Goal: Information Seeking & Learning: Learn about a topic

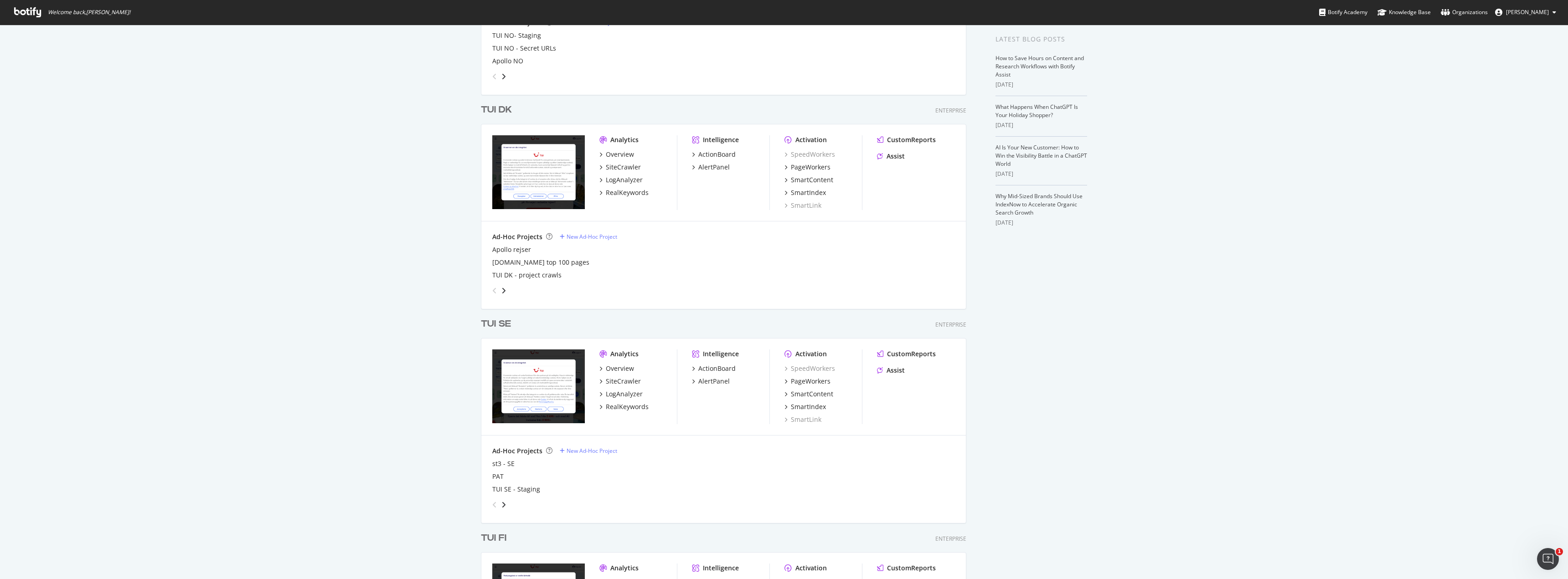
scroll to position [185, 0]
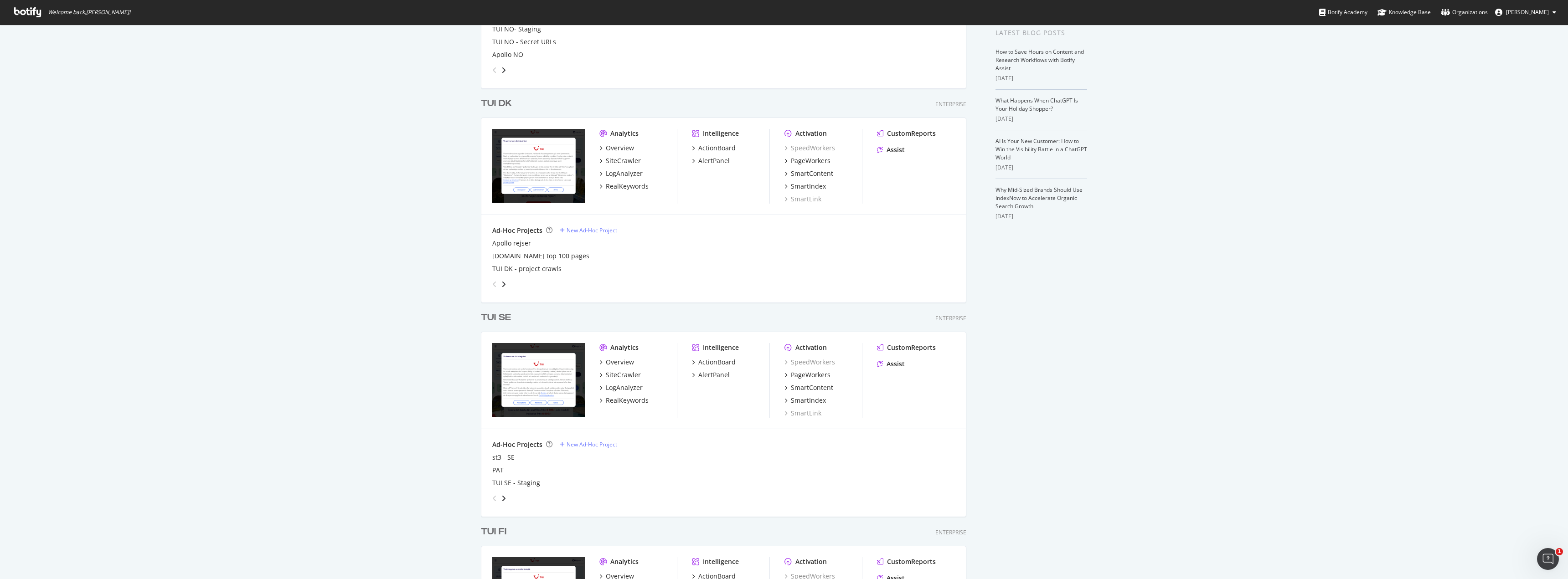
click at [590, 480] on div "TUI SE - Staging" at bounding box center [724, 482] width 463 height 9
click at [502, 319] on div "TUI SE" at bounding box center [495, 317] width 30 height 13
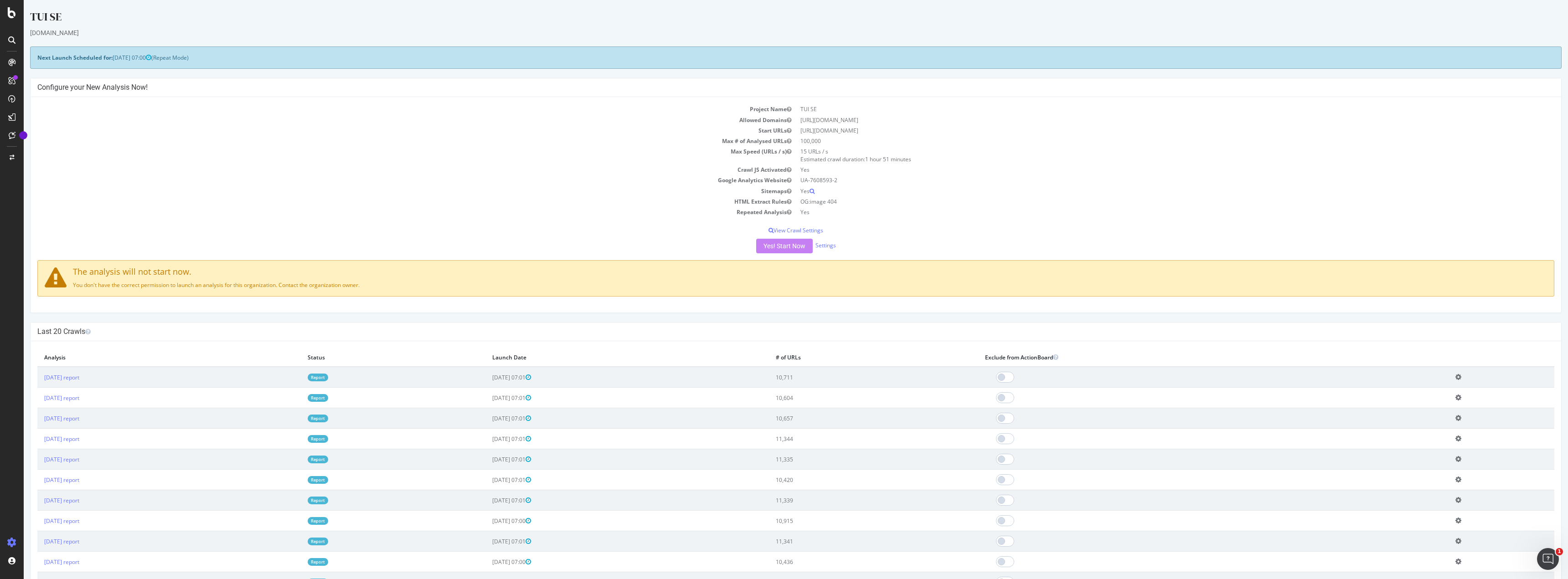
click at [10, 39] on icon at bounding box center [12, 40] width 7 height 7
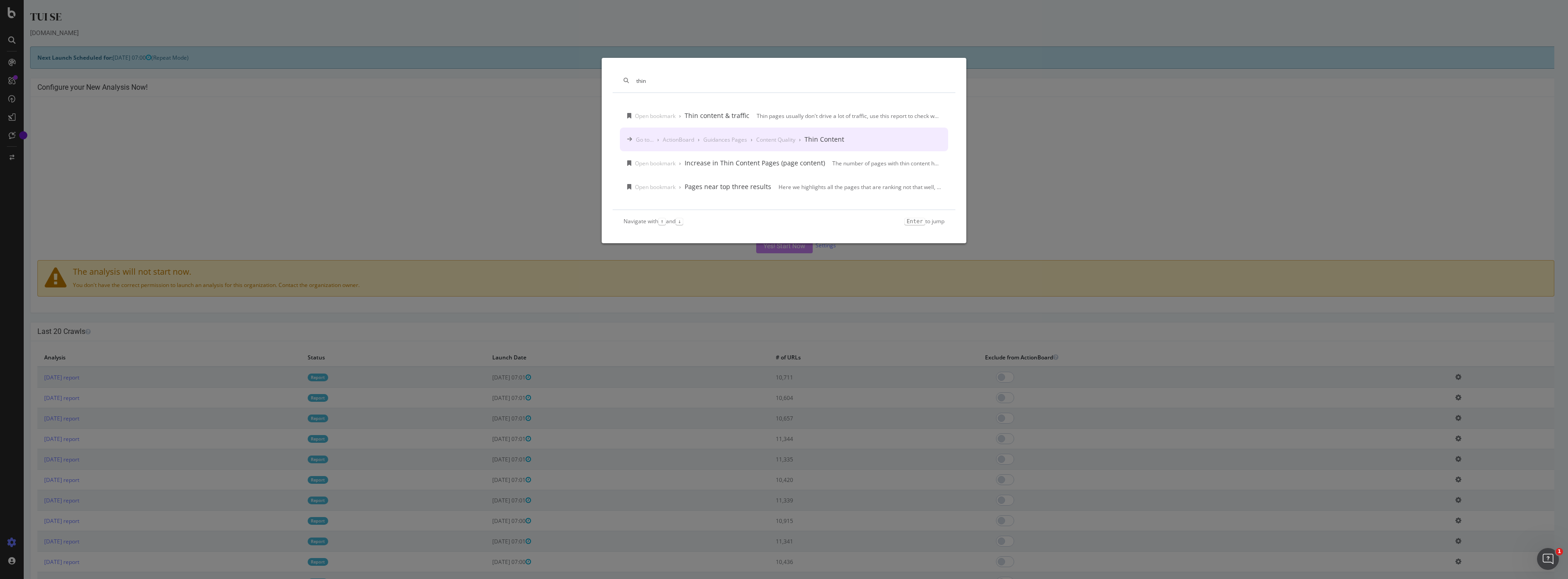
type input "thin"
click at [839, 137] on div "Thin Content" at bounding box center [824, 139] width 40 height 9
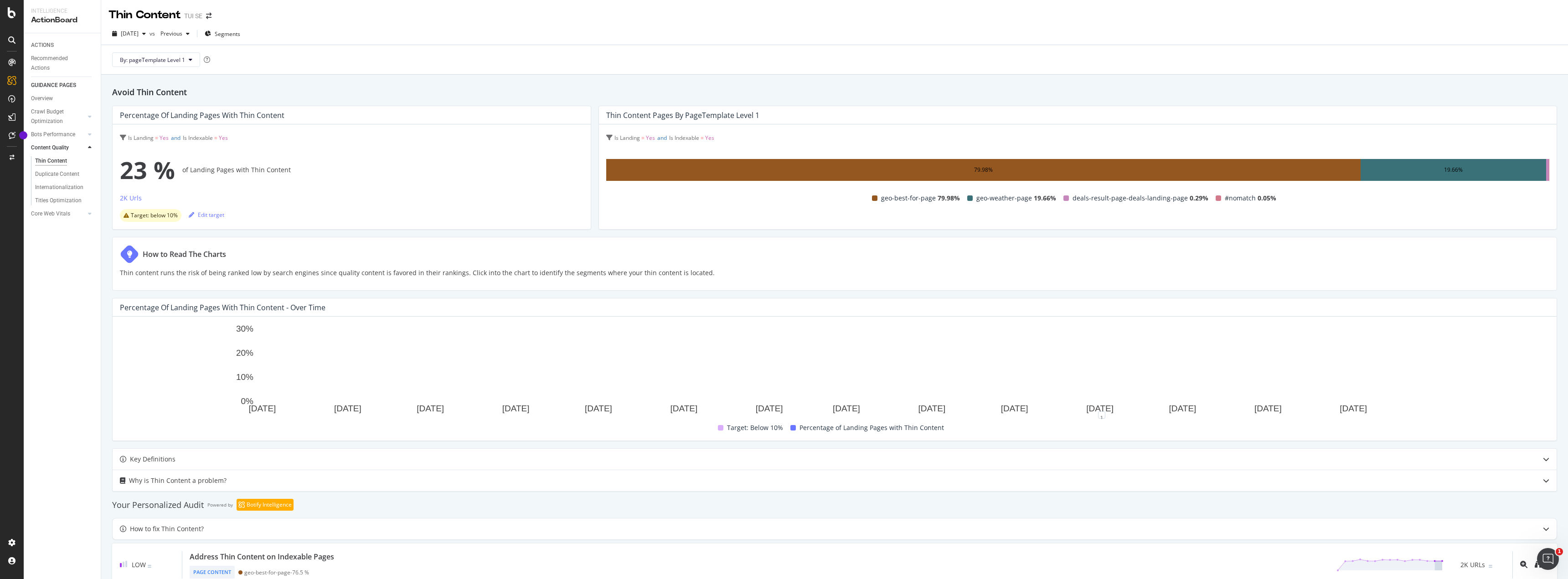
scroll to position [75, 0]
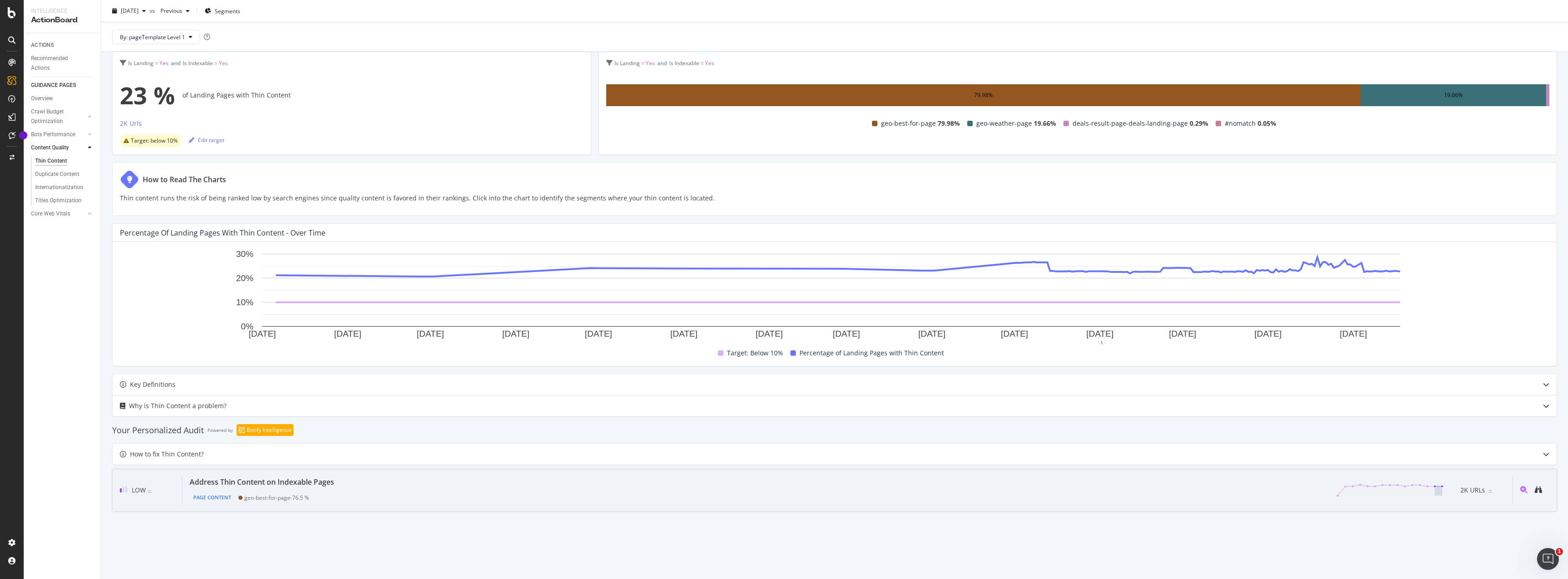
click at [333, 478] on div "Address Thin Content on Indexable Pages" at bounding box center [262, 482] width 144 height 11
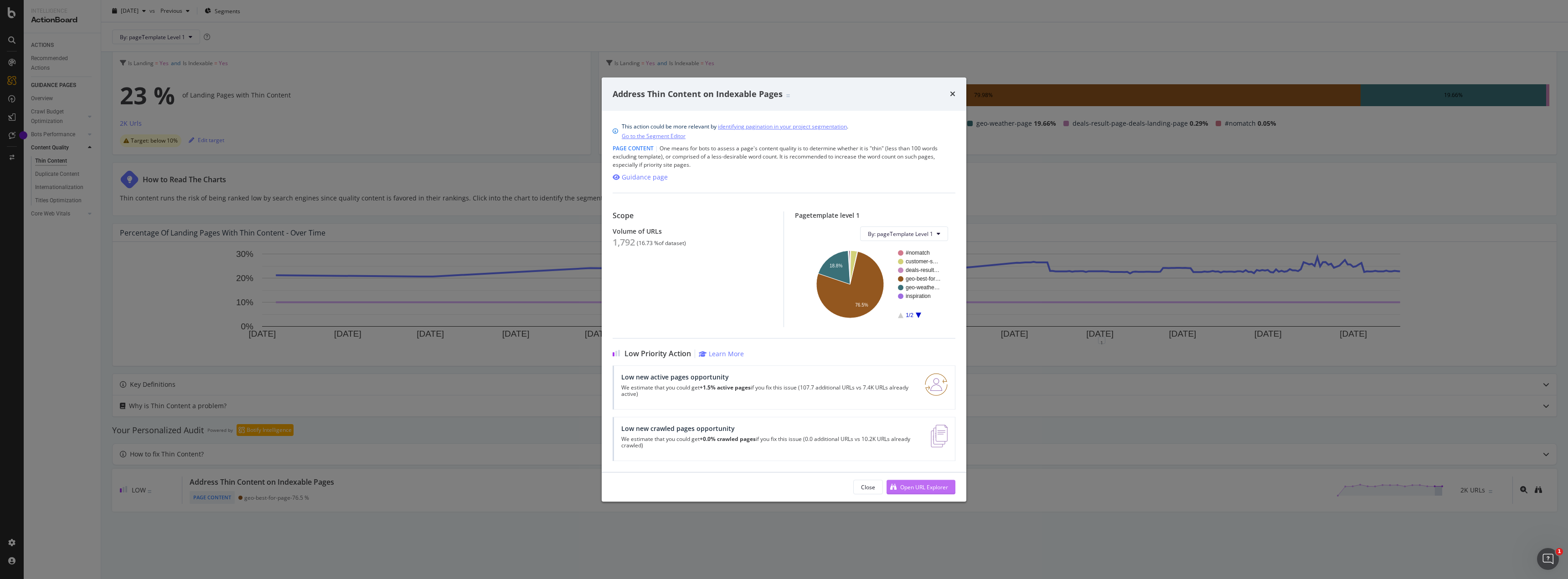
click at [910, 485] on div "Open URL Explorer" at bounding box center [924, 487] width 48 height 8
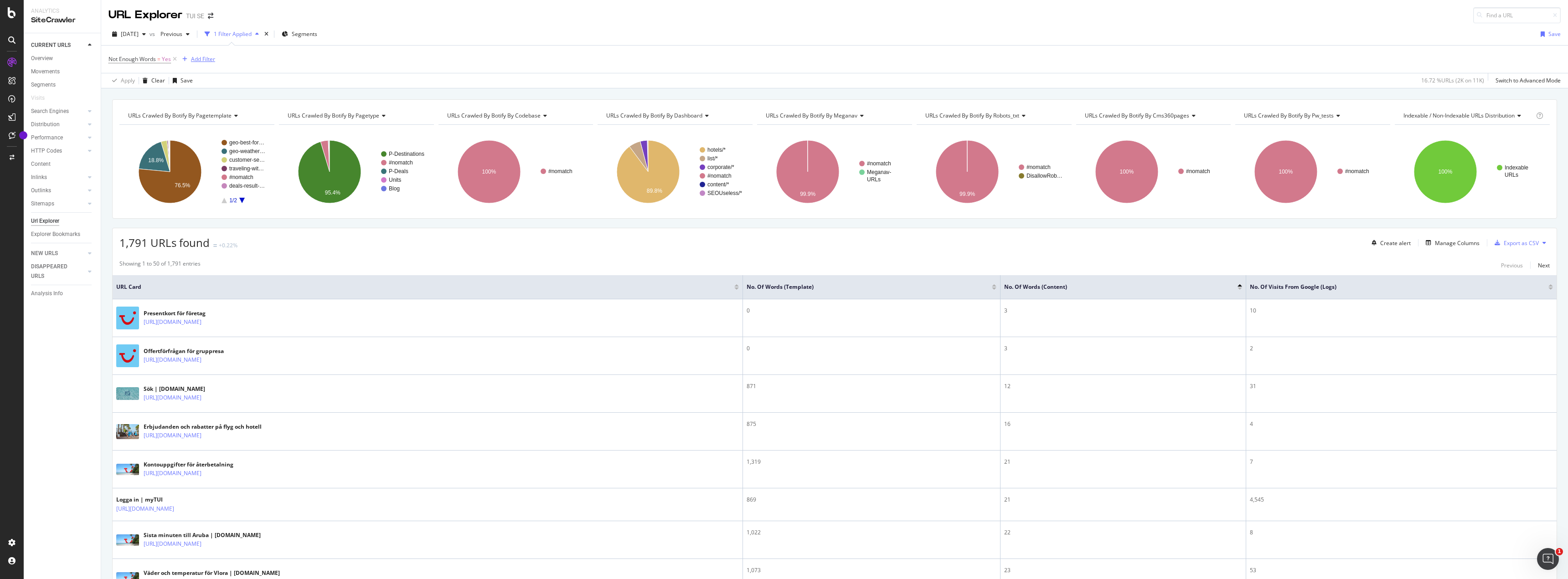
click at [200, 61] on div "Add Filter" at bounding box center [203, 59] width 24 height 8
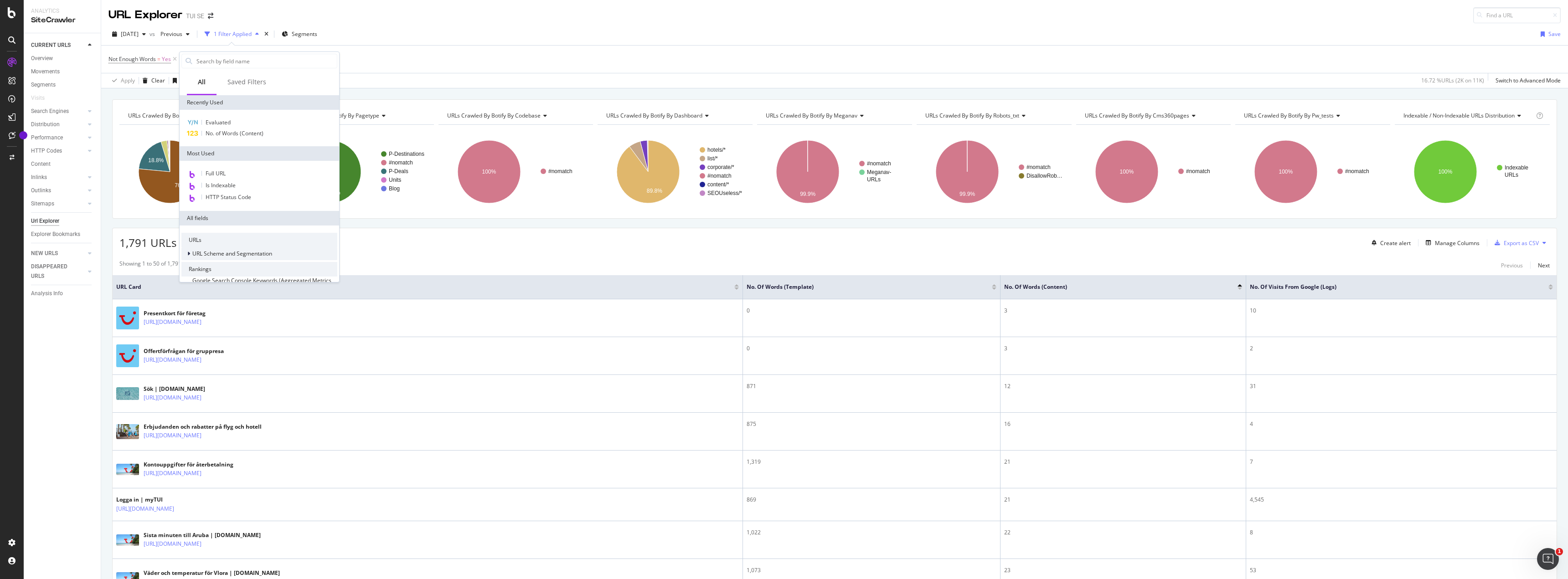
click at [250, 255] on span "URL Scheme and Segmentation" at bounding box center [232, 253] width 80 height 8
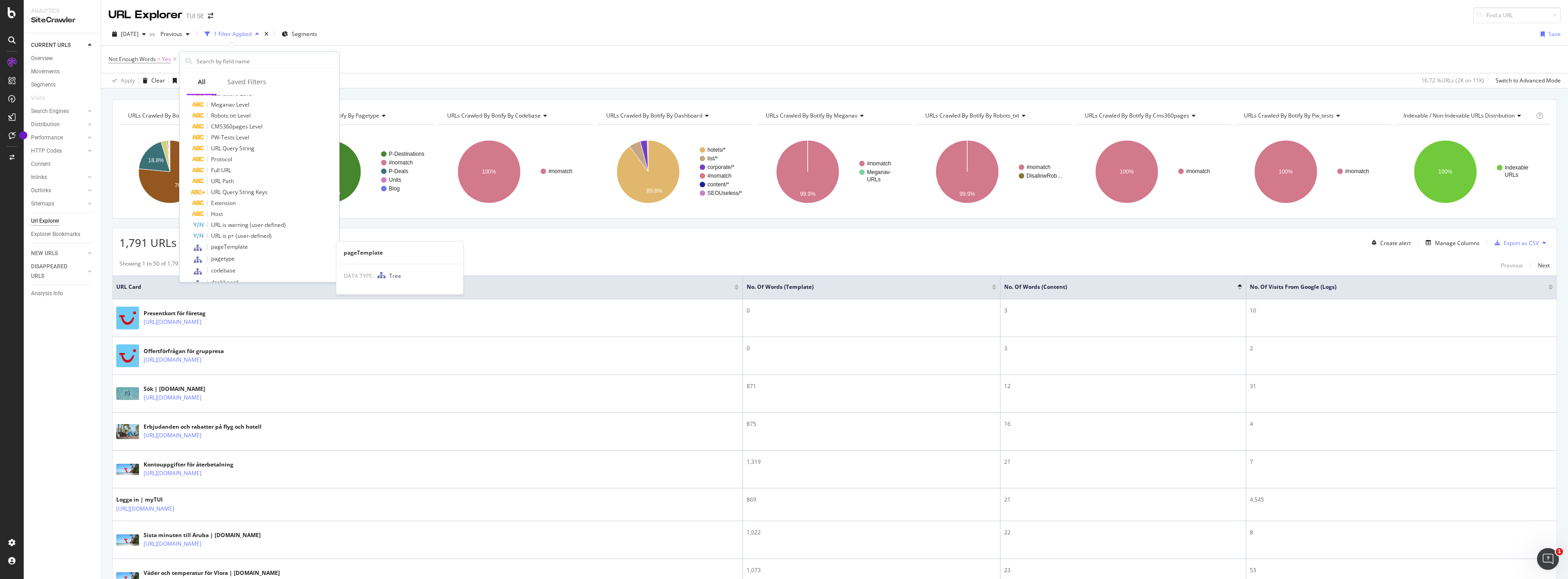
scroll to position [205, 0]
click at [242, 181] on div "URL Path" at bounding box center [265, 181] width 145 height 11
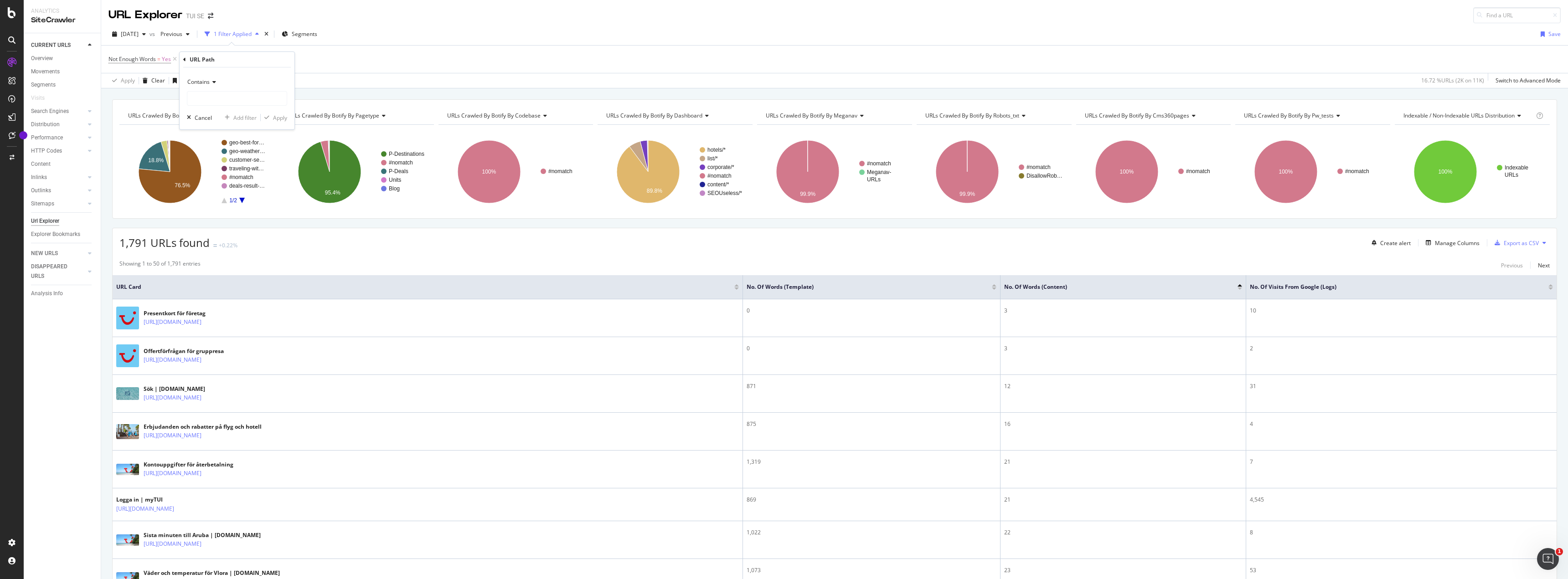
click at [213, 81] on icon at bounding box center [212, 81] width 6 height 5
click at [245, 79] on div "Contains" at bounding box center [237, 82] width 100 height 15
click at [212, 86] on div "Contains" at bounding box center [237, 82] width 100 height 15
click at [216, 182] on span "Doesn't contain" at bounding box center [211, 184] width 40 height 8
click at [219, 96] on input "text" at bounding box center [237, 99] width 99 height 15
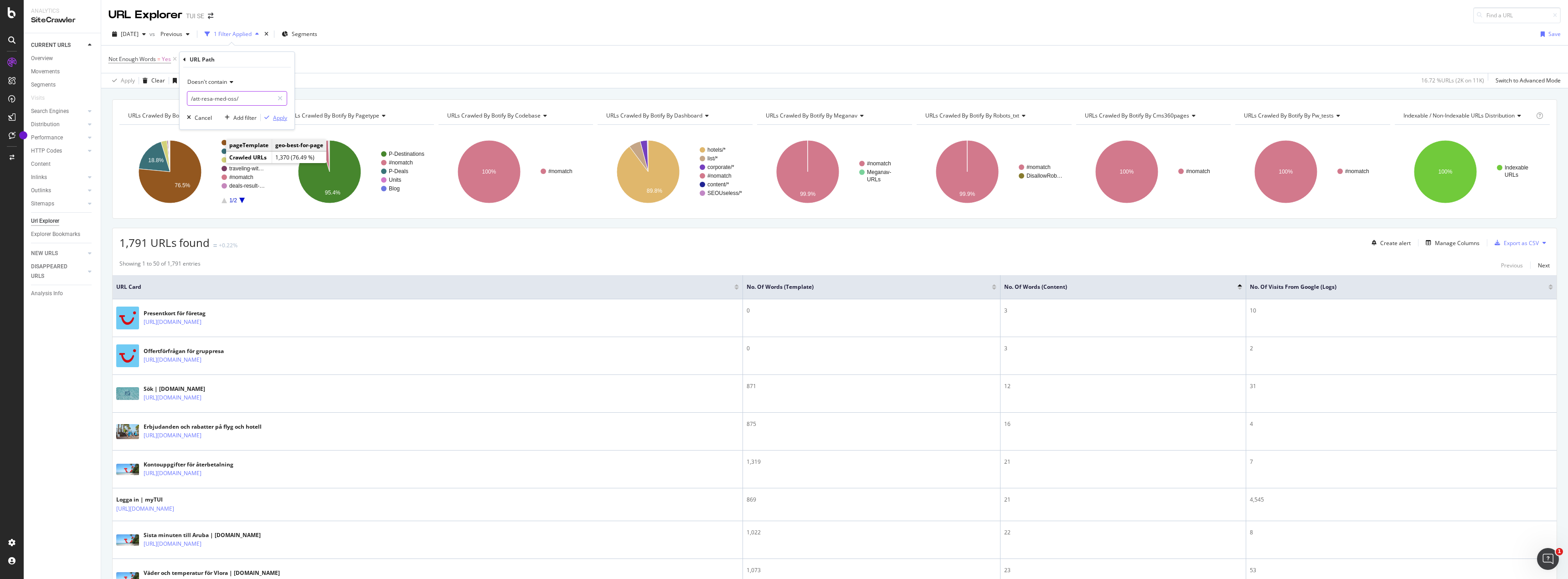
type input "/att-resa-med-oss/"
click at [281, 118] on div "Apply" at bounding box center [280, 117] width 14 height 8
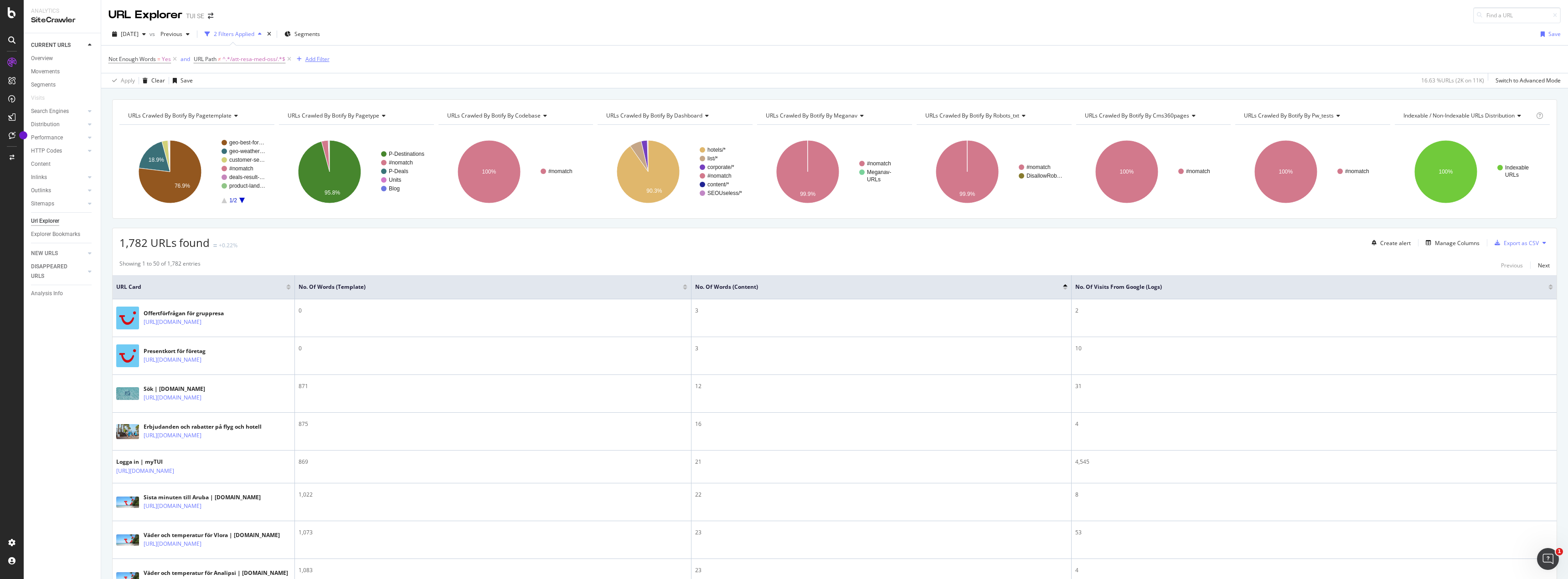
click at [318, 61] on div "Add Filter" at bounding box center [318, 59] width 24 height 8
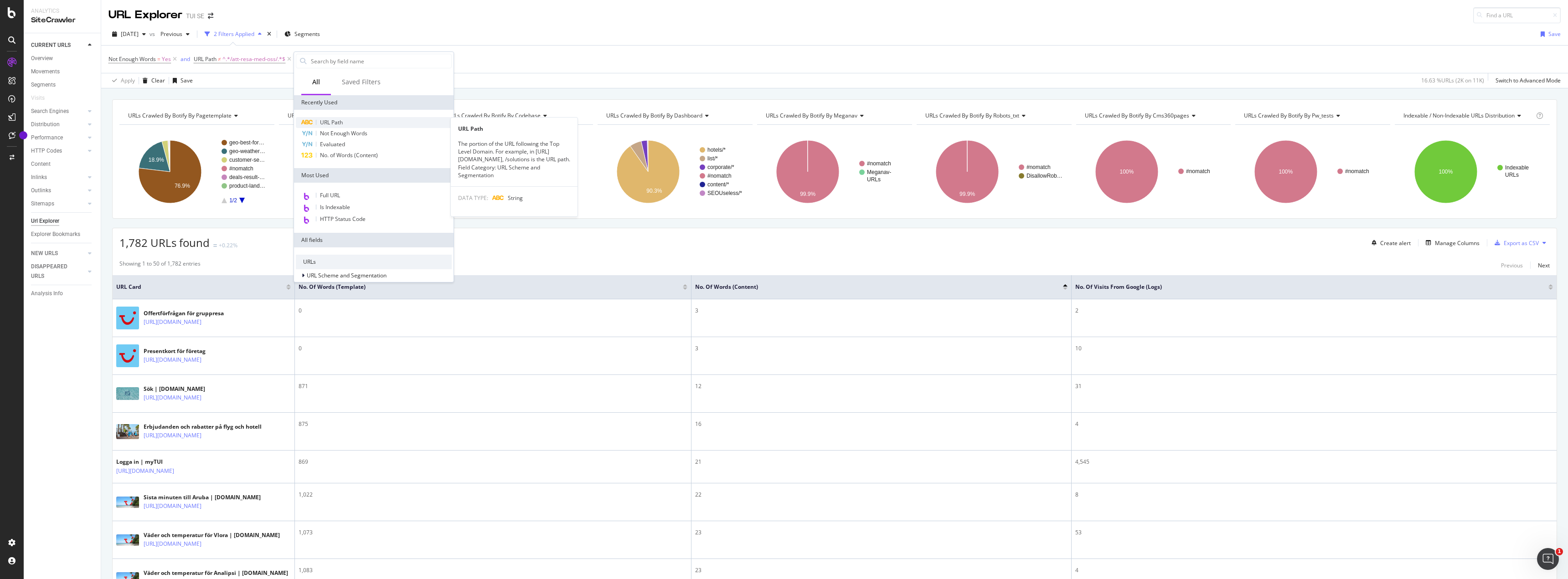
click at [340, 121] on span "URL Path" at bounding box center [331, 122] width 23 height 8
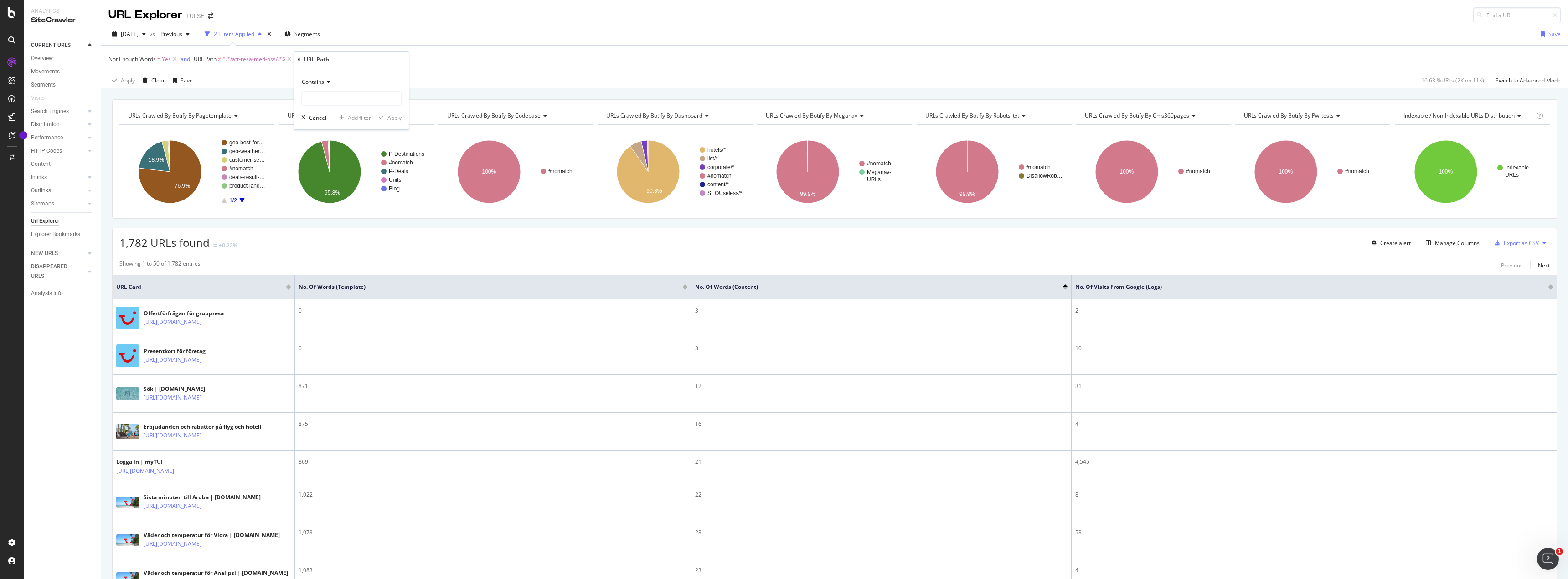
click at [328, 78] on div "Contains" at bounding box center [351, 82] width 100 height 15
click at [337, 184] on span "Doesn't contain" at bounding box center [325, 184] width 40 height 8
click at [346, 102] on input "text" at bounding box center [351, 99] width 99 height 15
type input "/erbjudanden/"
click at [396, 116] on div "Apply" at bounding box center [394, 117] width 14 height 8
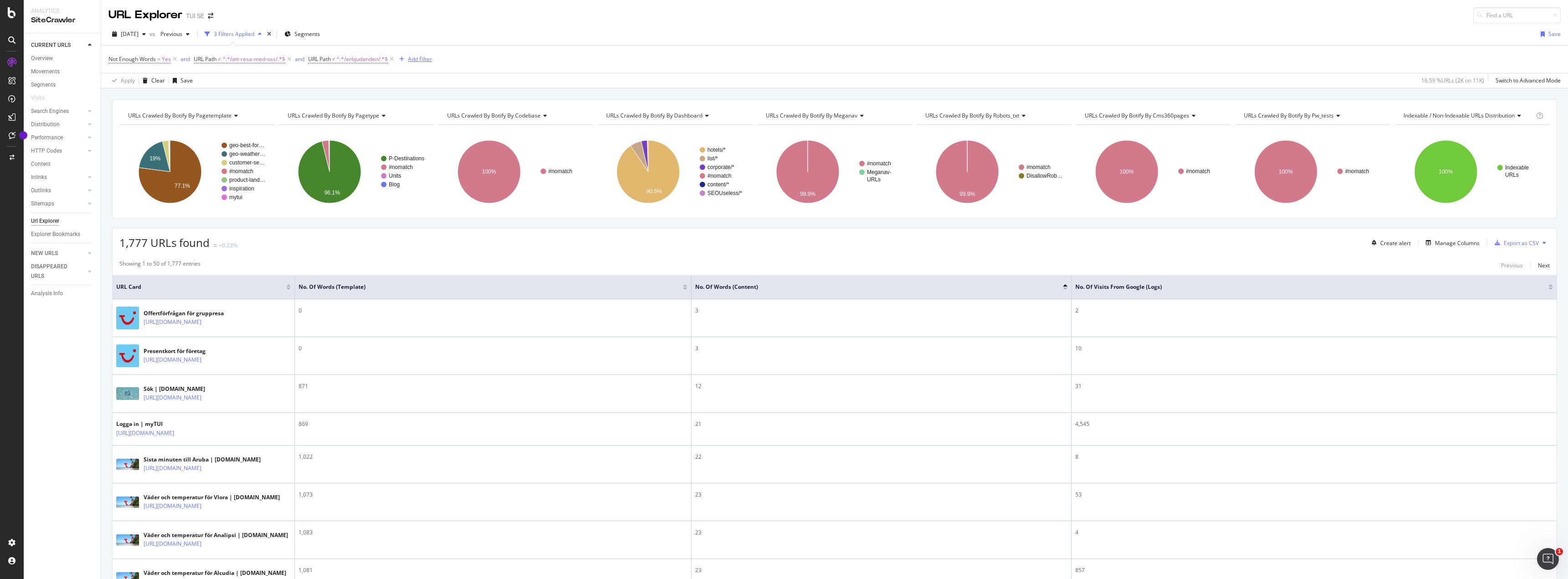
click at [421, 60] on div "Add Filter" at bounding box center [420, 59] width 24 height 8
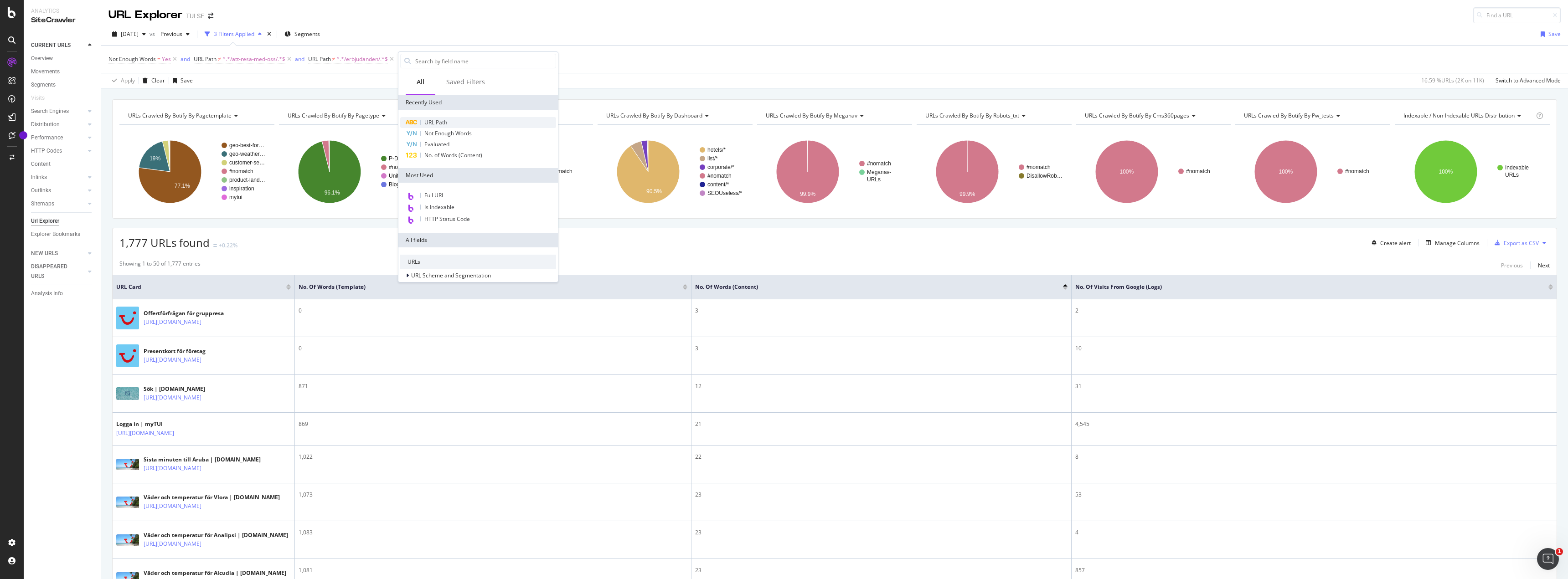
click at [443, 123] on span "URL Path" at bounding box center [435, 122] width 23 height 8
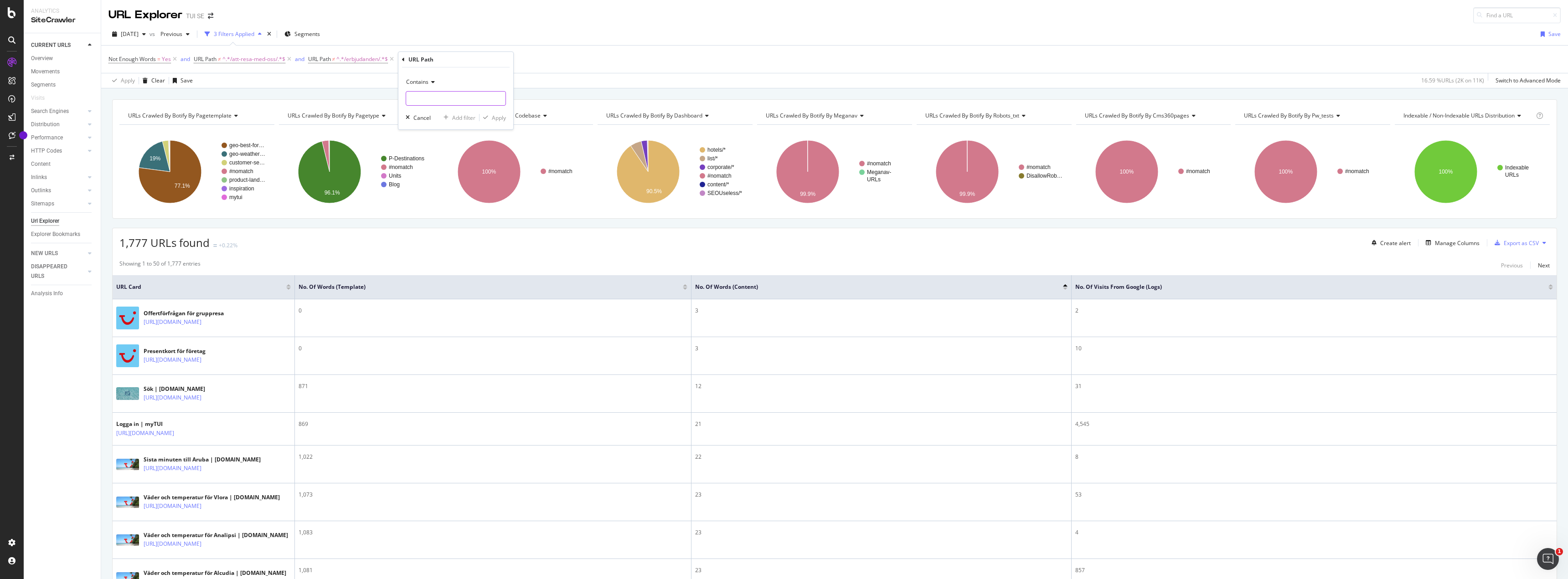
click at [433, 95] on input "text" at bounding box center [455, 99] width 99 height 15
type input "inspiration"
click at [489, 117] on div "button" at bounding box center [486, 117] width 12 height 5
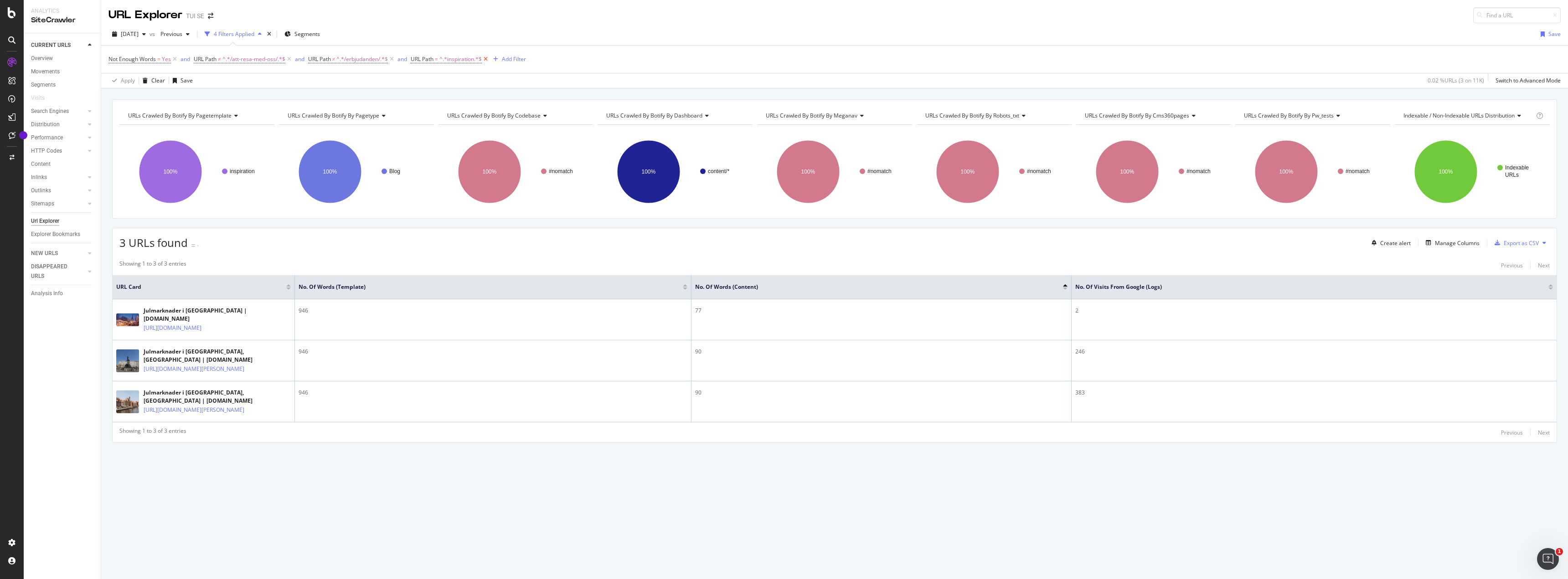
click at [489, 58] on icon at bounding box center [486, 59] width 8 height 9
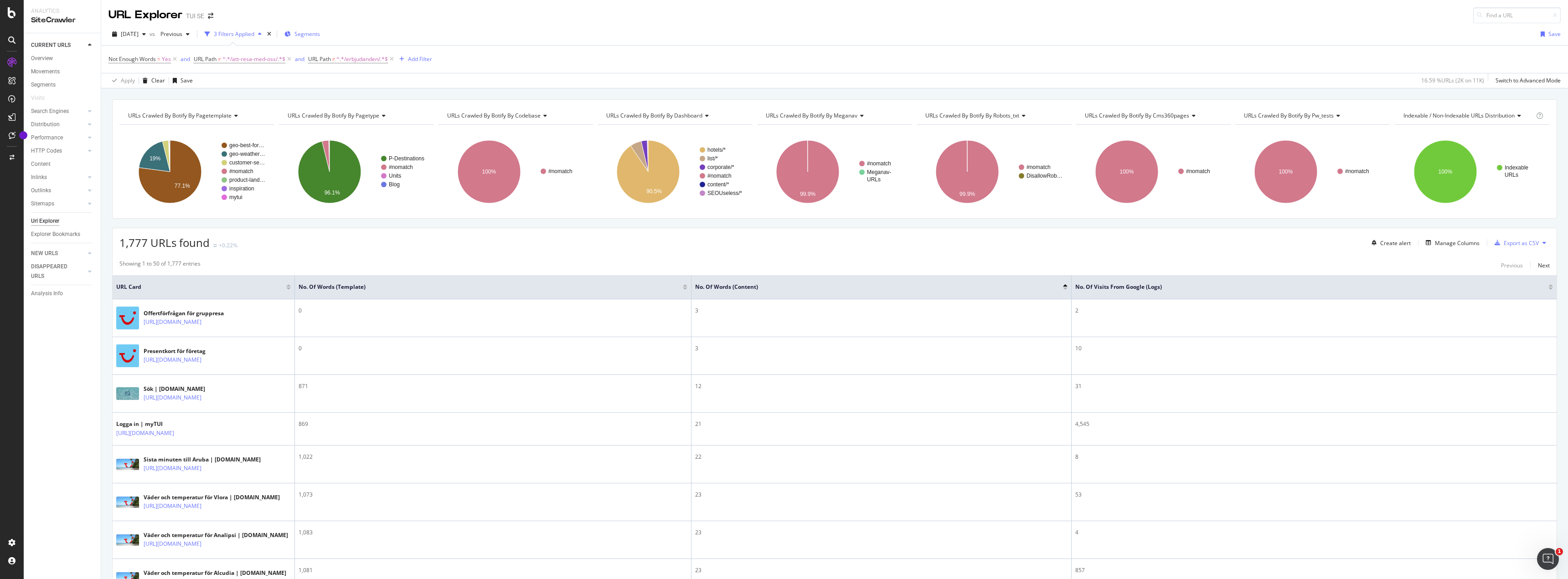
click at [320, 33] on span "Segments" at bounding box center [307, 33] width 26 height 8
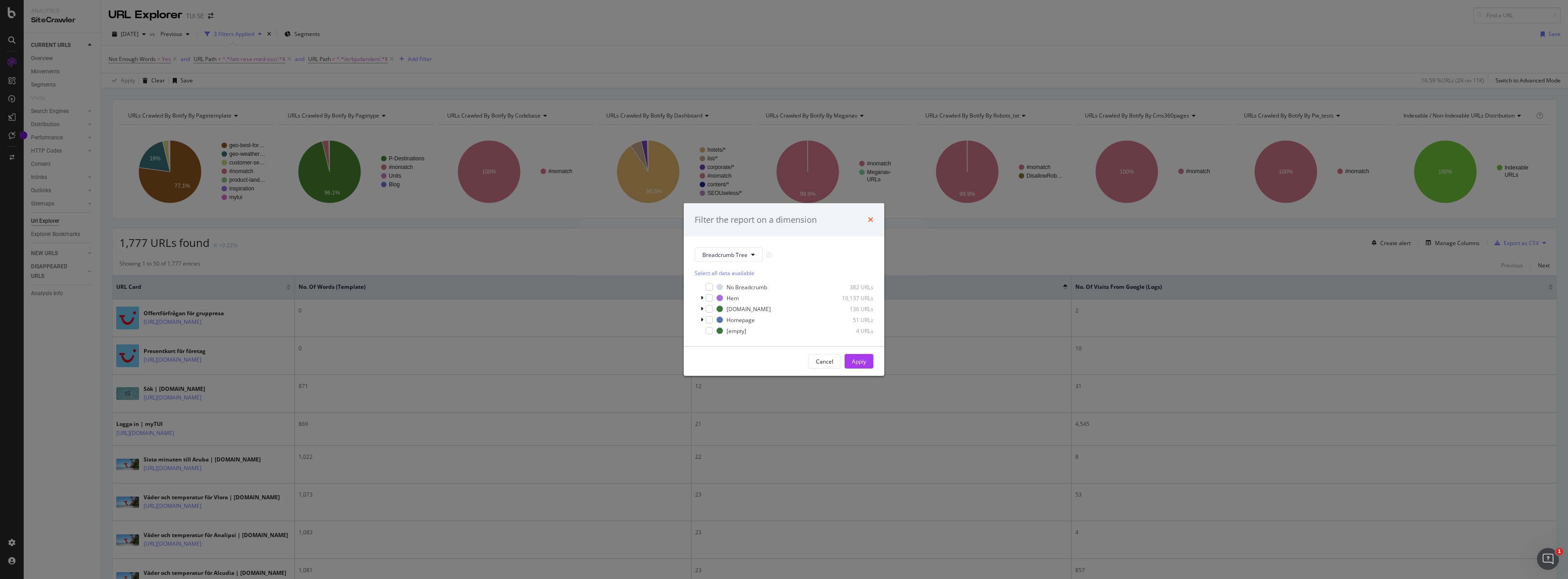
click at [871, 222] on icon "times" at bounding box center [870, 220] width 5 height 7
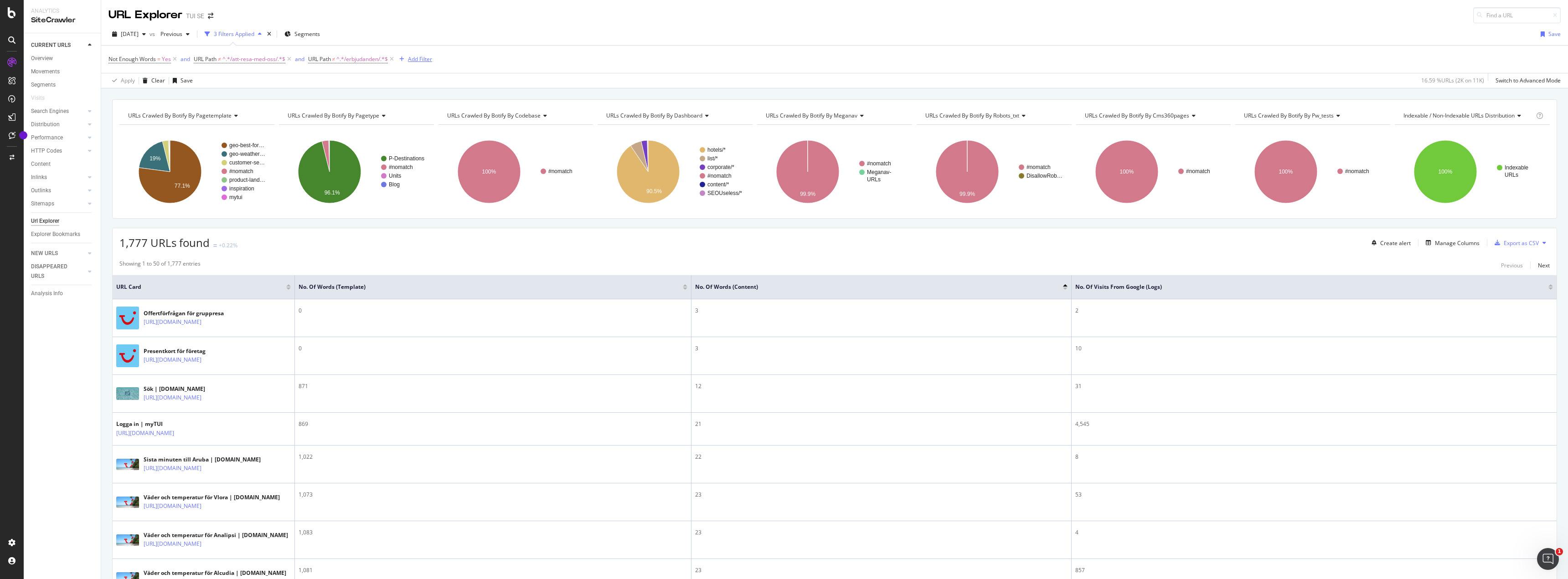
click at [411, 62] on div "Add Filter" at bounding box center [420, 59] width 24 height 8
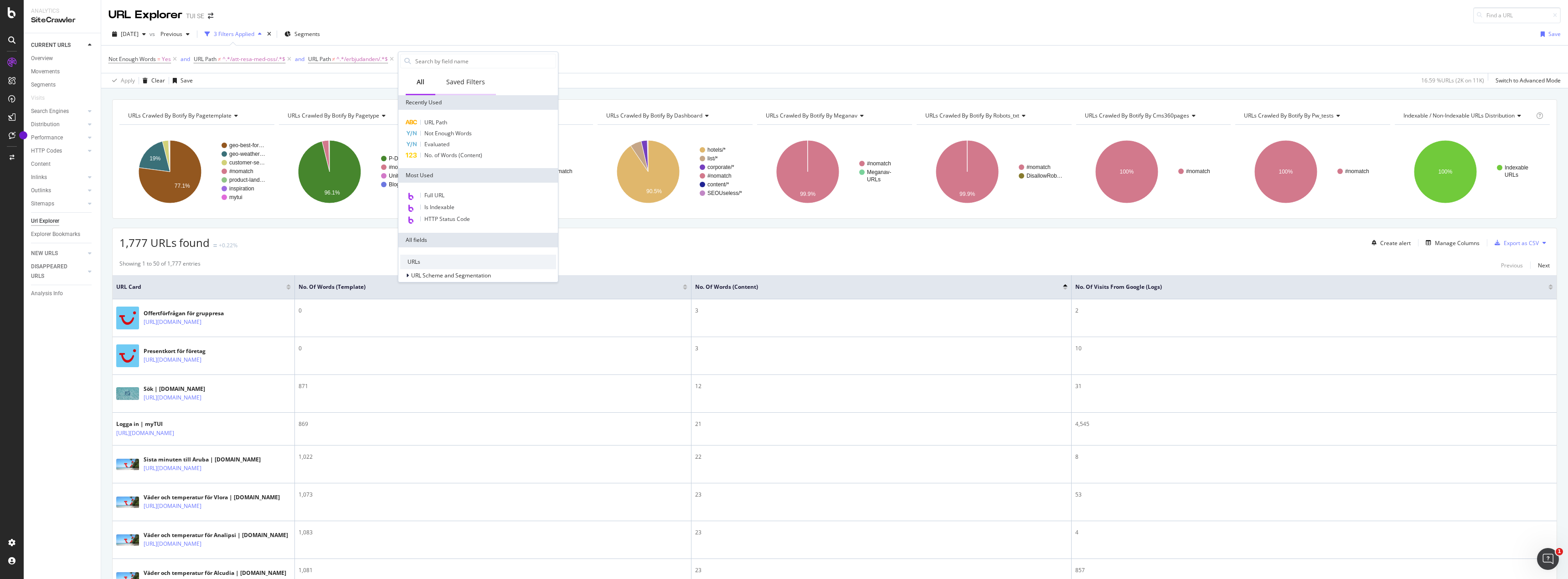
click at [464, 84] on div "Saved Filters" at bounding box center [466, 81] width 39 height 9
click at [419, 81] on div "All" at bounding box center [420, 81] width 8 height 9
click at [186, 166] on icon "A chart." at bounding box center [170, 172] width 63 height 63
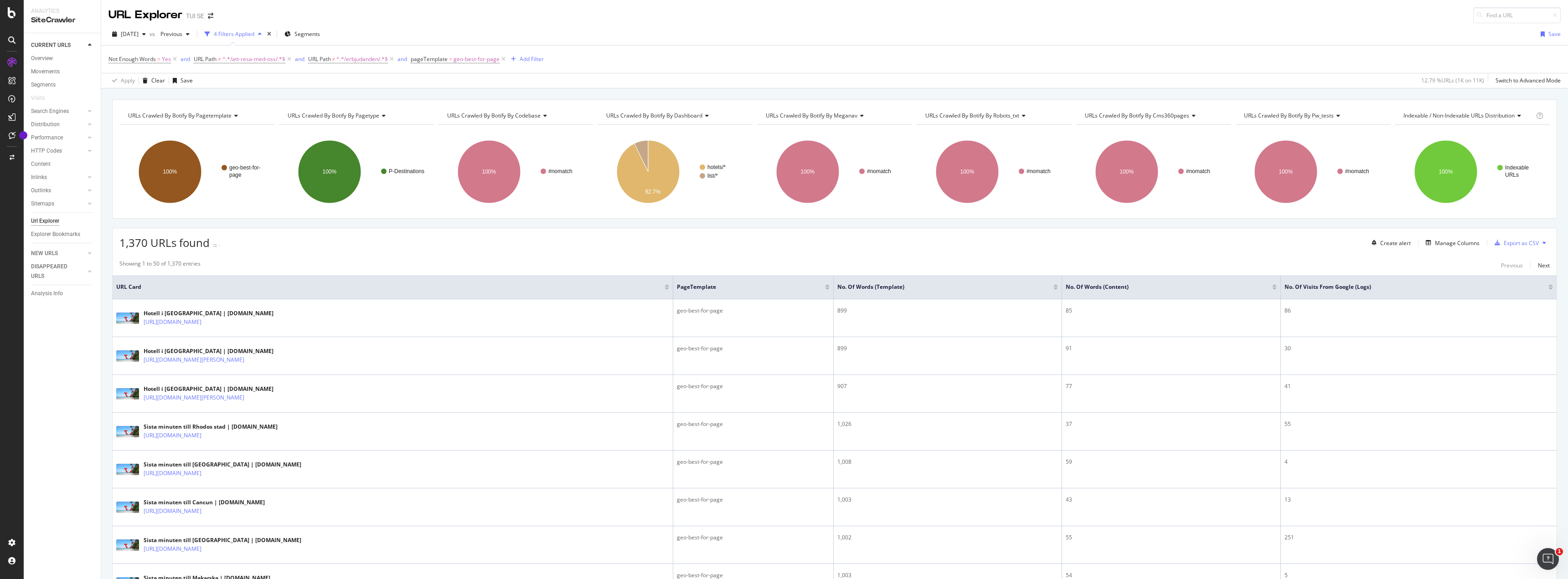
click at [1549, 290] on div at bounding box center [1550, 289] width 4 height 2
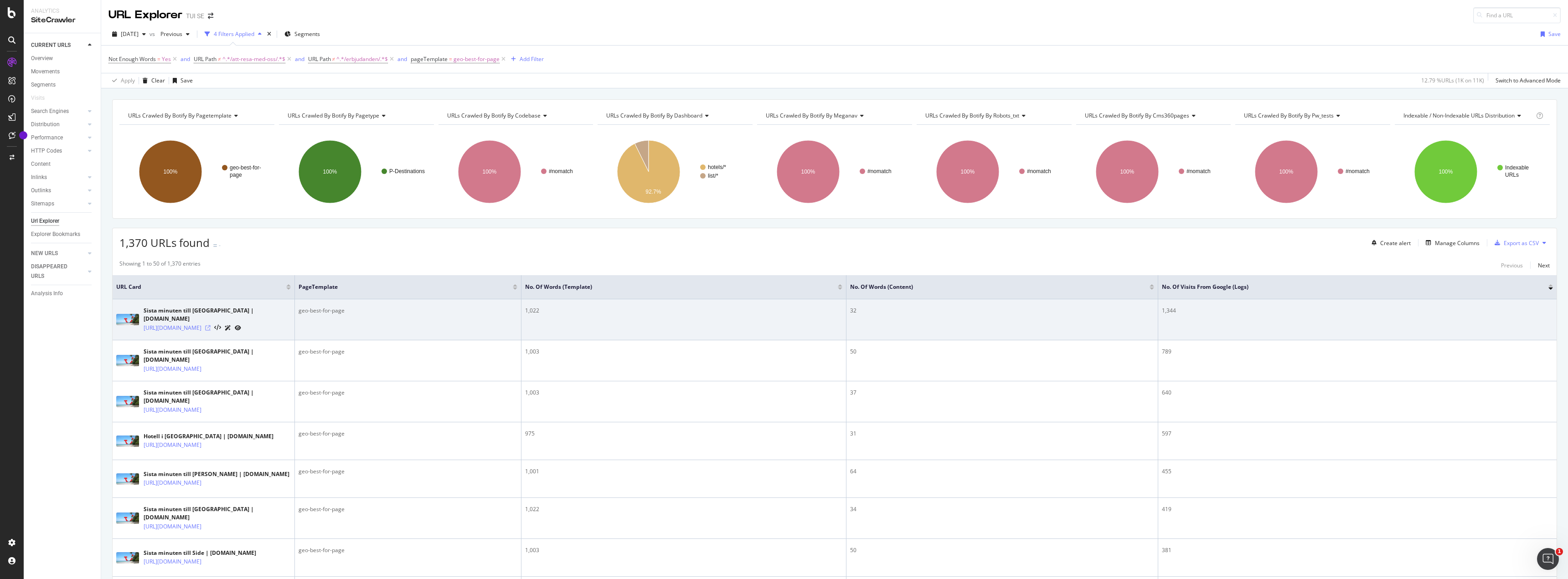
click at [211, 325] on icon at bounding box center [208, 328] width 5 height 5
